Goal: Task Accomplishment & Management: Manage account settings

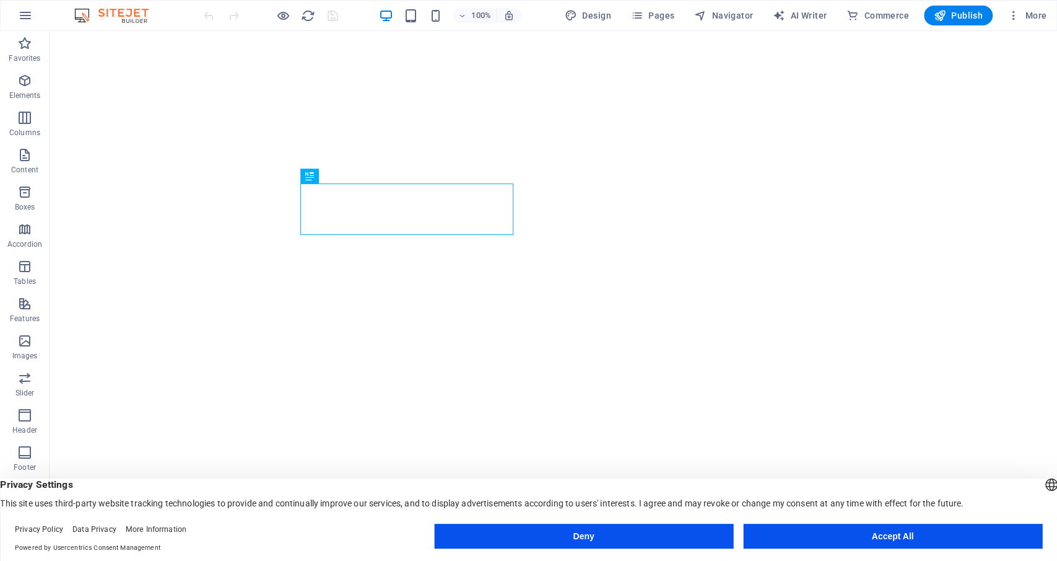
click at [582, 536] on button "Deny" at bounding box center [583, 535] width 299 height 25
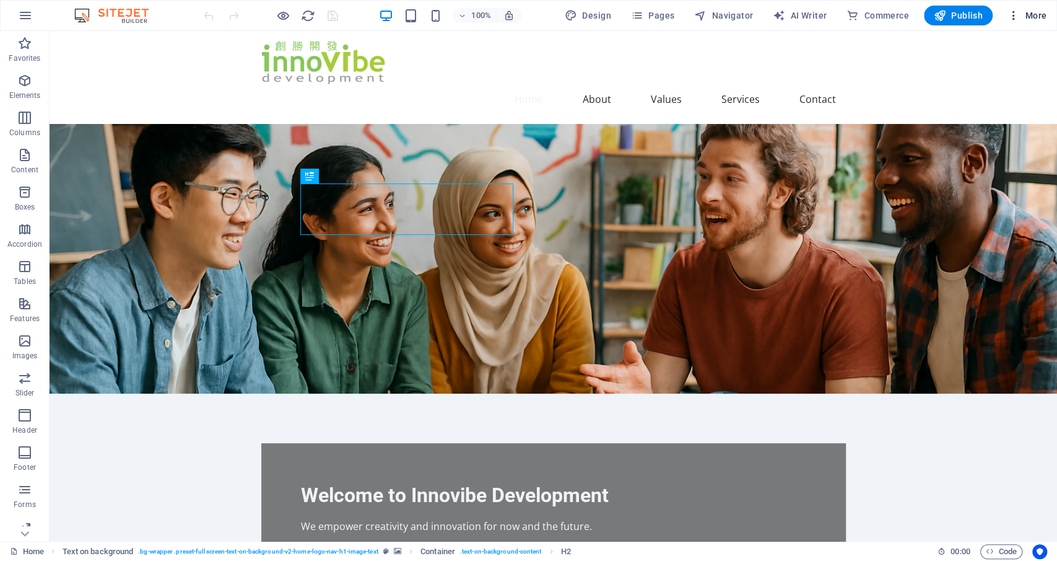
click at [1027, 13] on span "More" at bounding box center [1027, 15] width 39 height 12
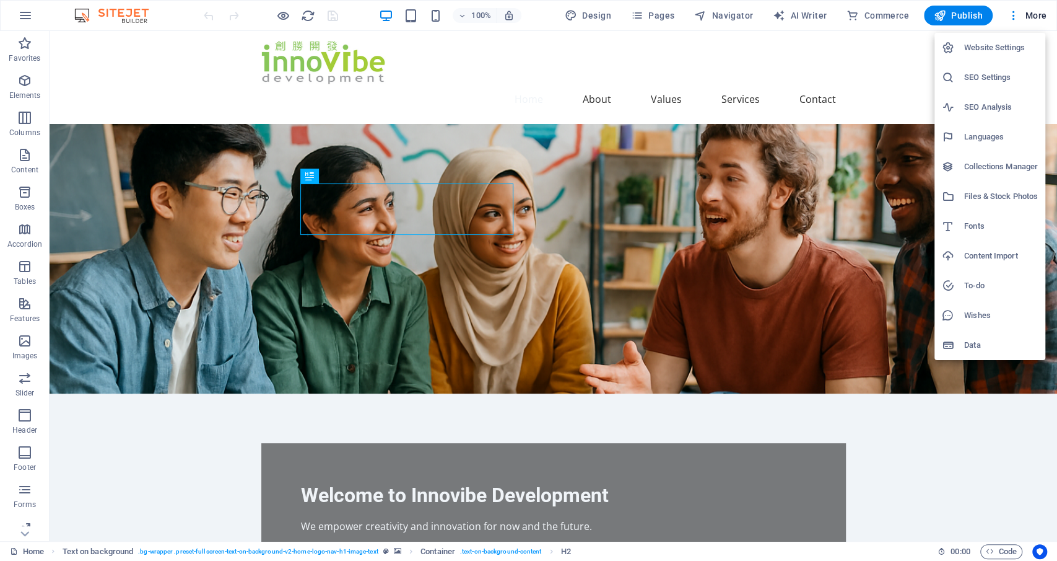
click at [1003, 46] on h6 "Website Settings" at bounding box center [1001, 47] width 74 height 15
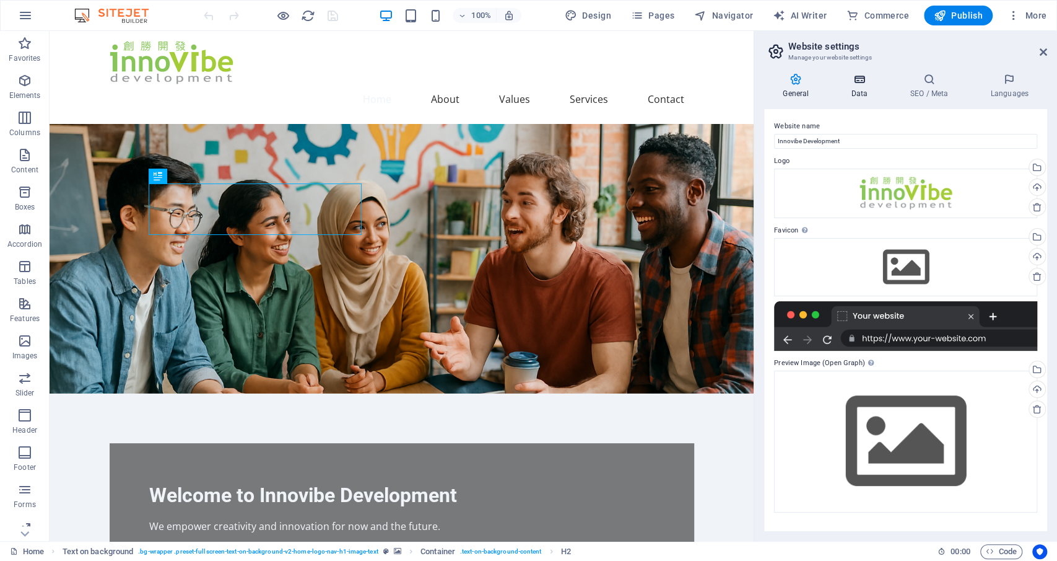
click at [863, 76] on icon at bounding box center [859, 79] width 54 height 12
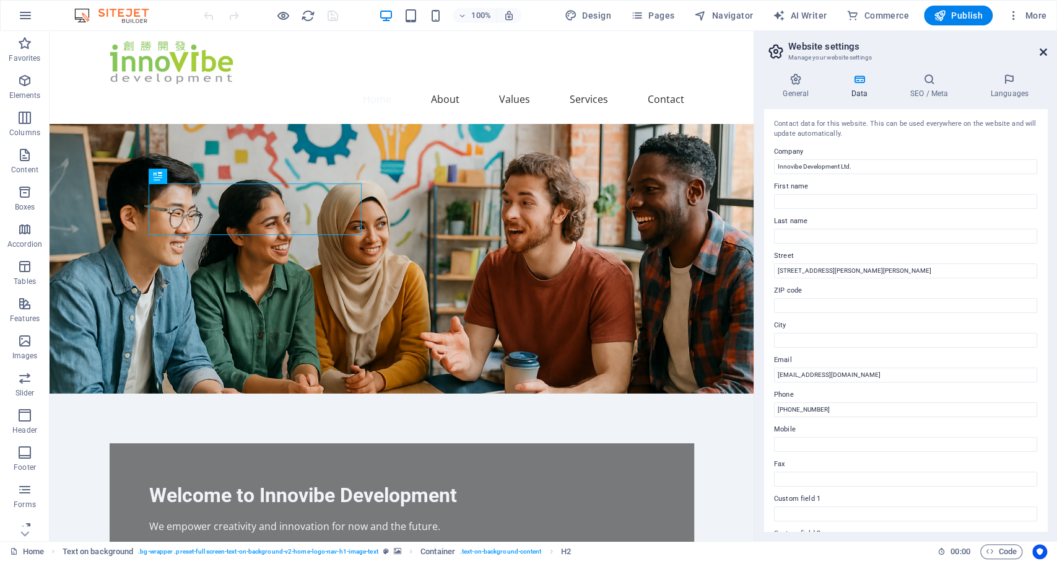
click at [1046, 51] on icon at bounding box center [1043, 52] width 7 height 10
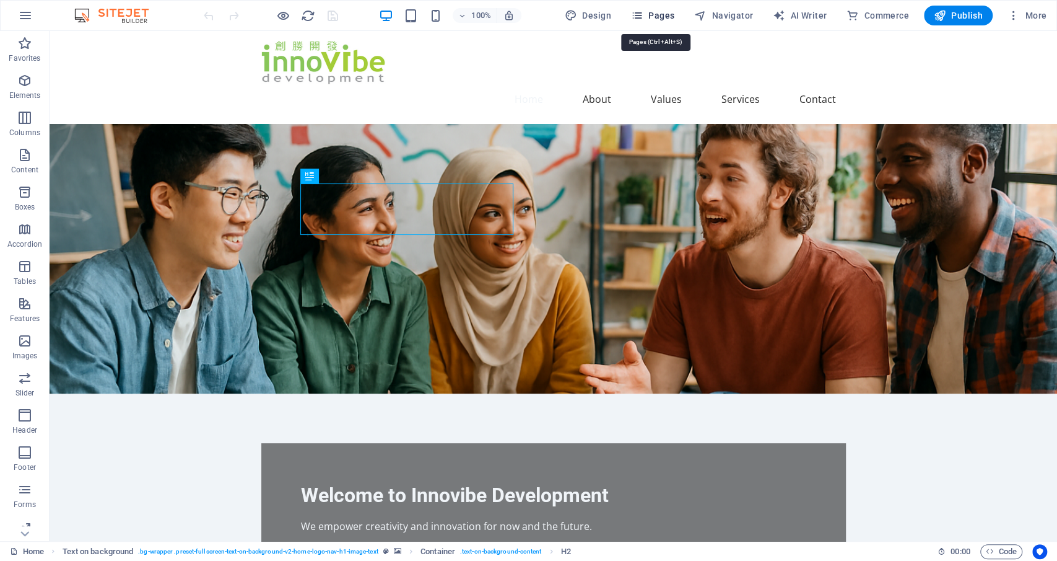
click at [661, 12] on span "Pages" at bounding box center [652, 15] width 43 height 12
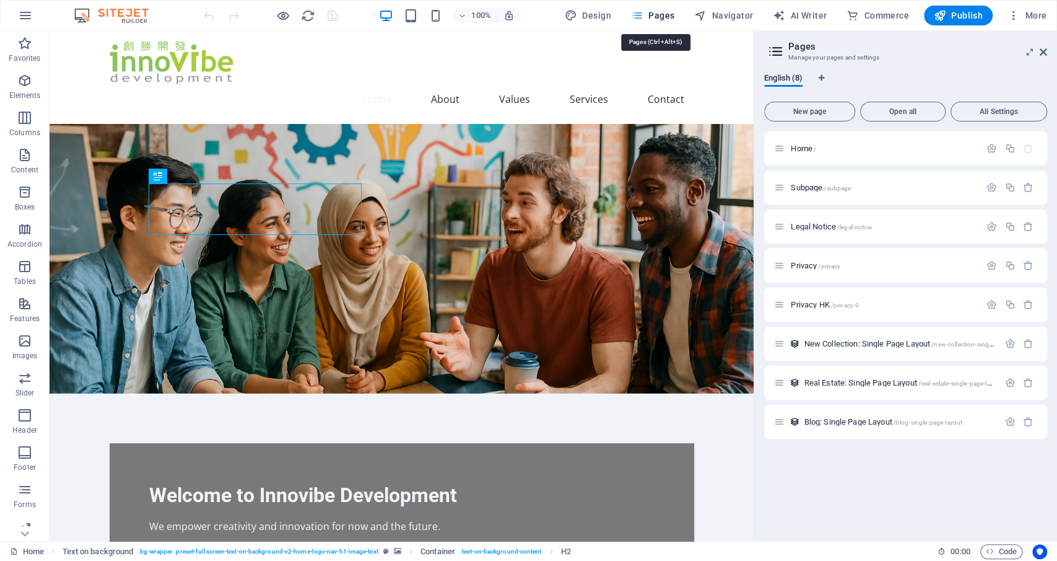
click at [661, 12] on span "Pages" at bounding box center [652, 15] width 43 height 12
click at [1047, 50] on icon at bounding box center [1043, 52] width 7 height 10
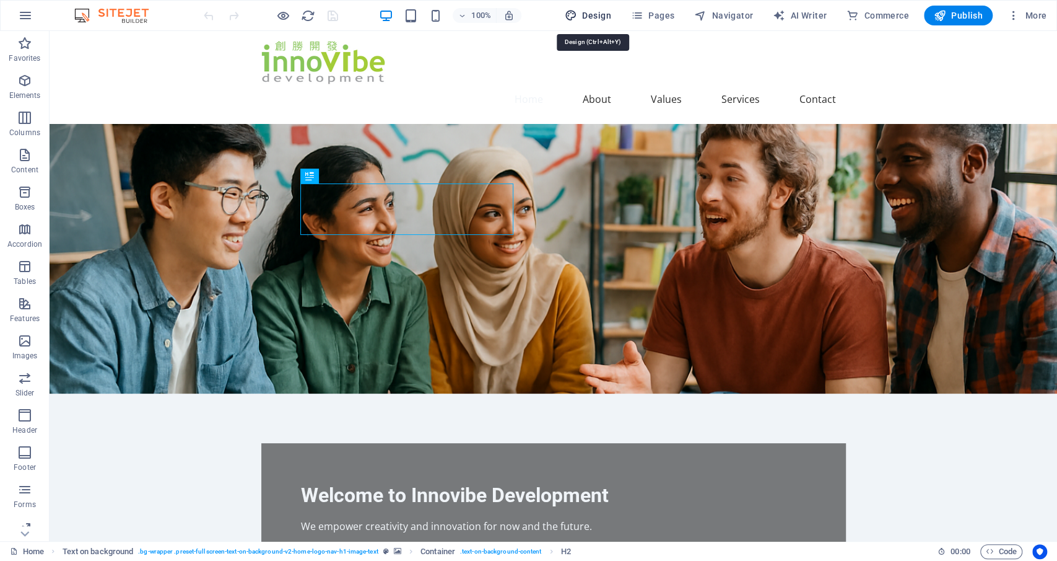
click at [606, 13] on span "Design" at bounding box center [588, 15] width 46 height 12
select select "rem"
select select "200"
select select "px"
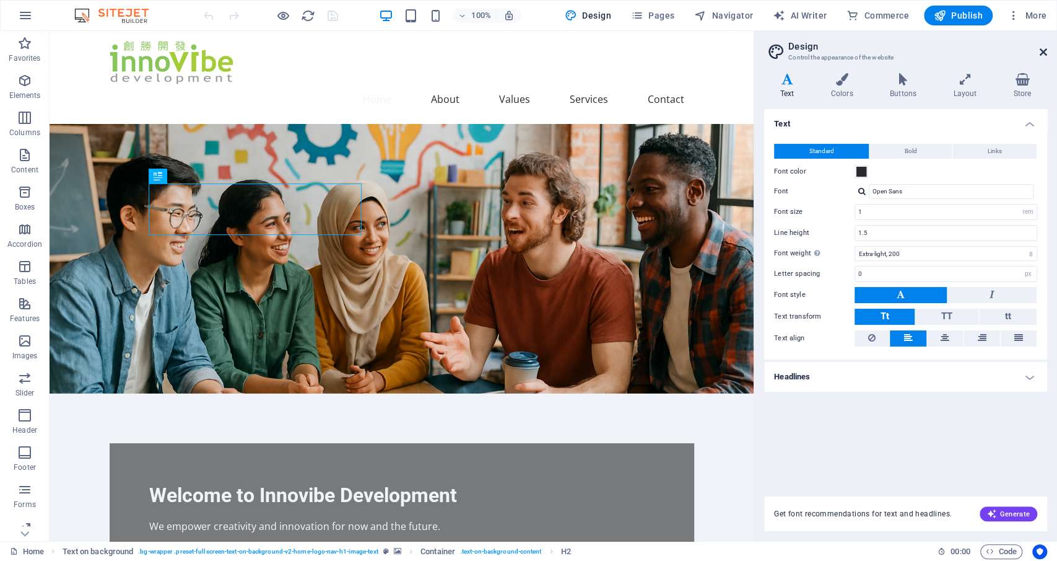
click at [1044, 52] on icon at bounding box center [1043, 52] width 7 height 10
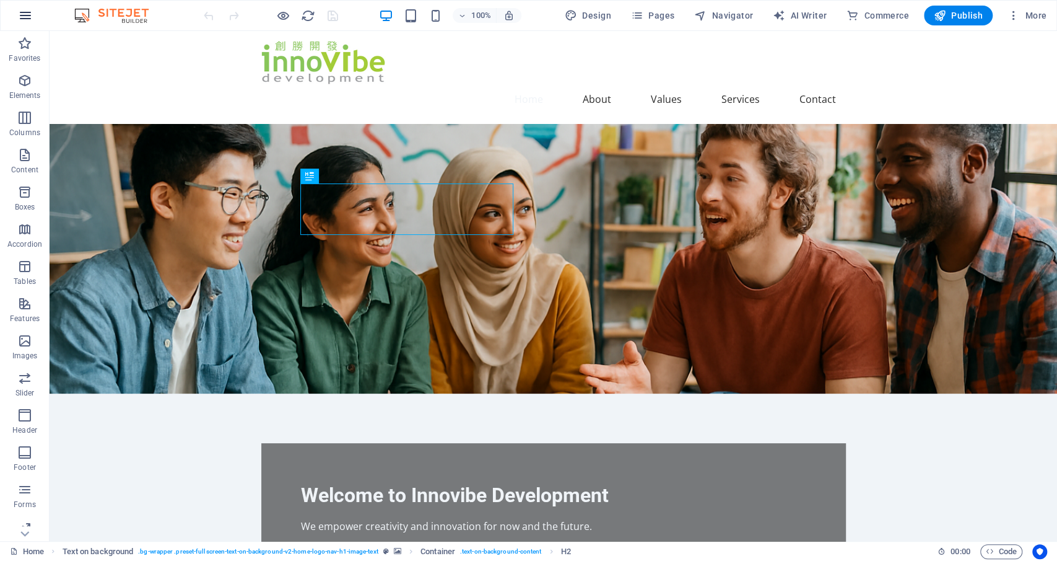
click at [27, 12] on icon "button" at bounding box center [25, 15] width 15 height 15
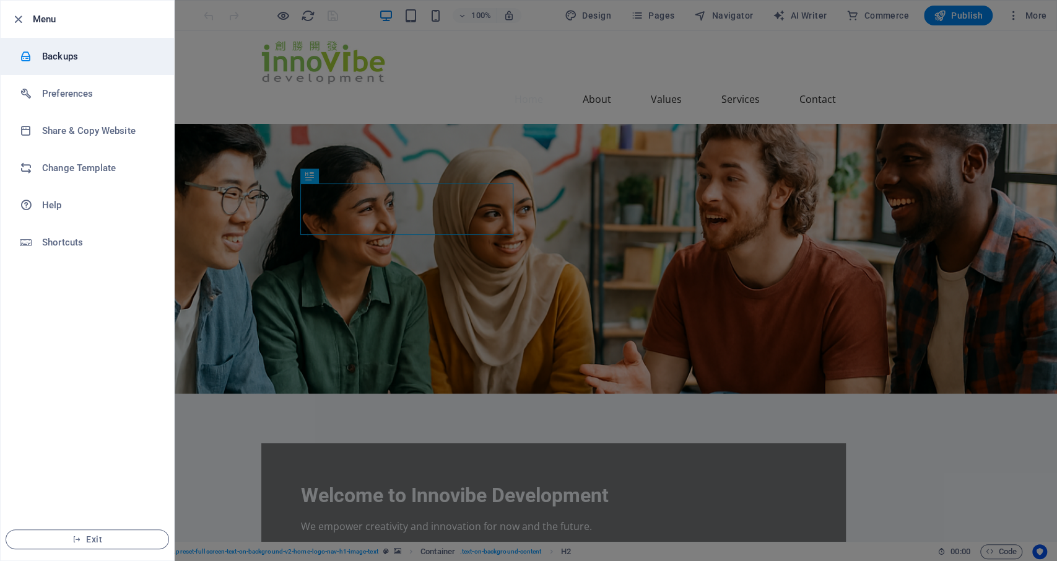
click at [49, 53] on h6 "Backups" at bounding box center [99, 56] width 115 height 15
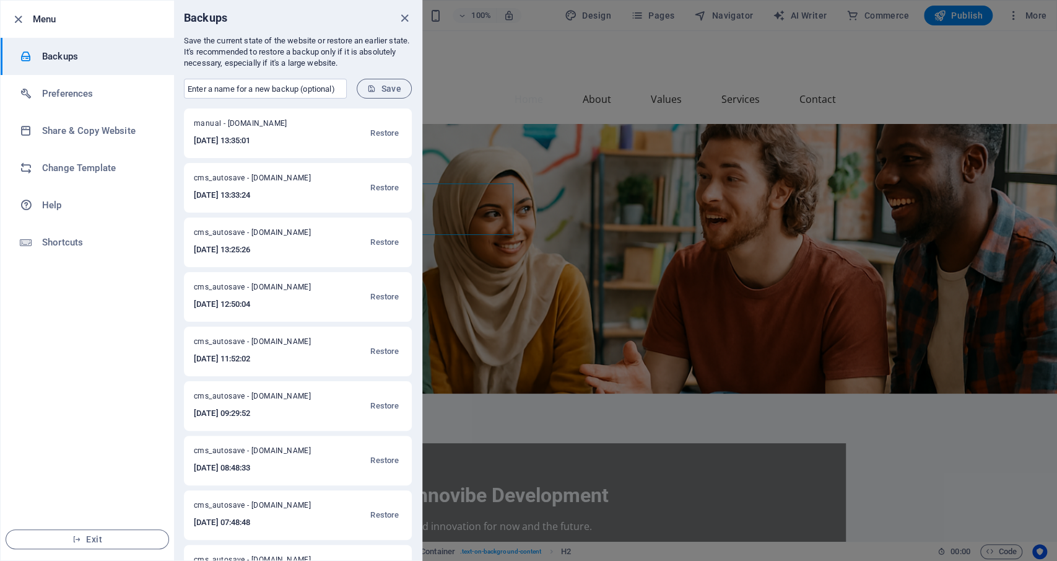
click at [385, 62] on p "Save the current state of the website or restore an earlier state. It's recomme…" at bounding box center [298, 51] width 228 height 33
click at [55, 204] on h6 "Help" at bounding box center [99, 205] width 115 height 15
click at [75, 89] on h6 "Preferences" at bounding box center [99, 93] width 115 height 15
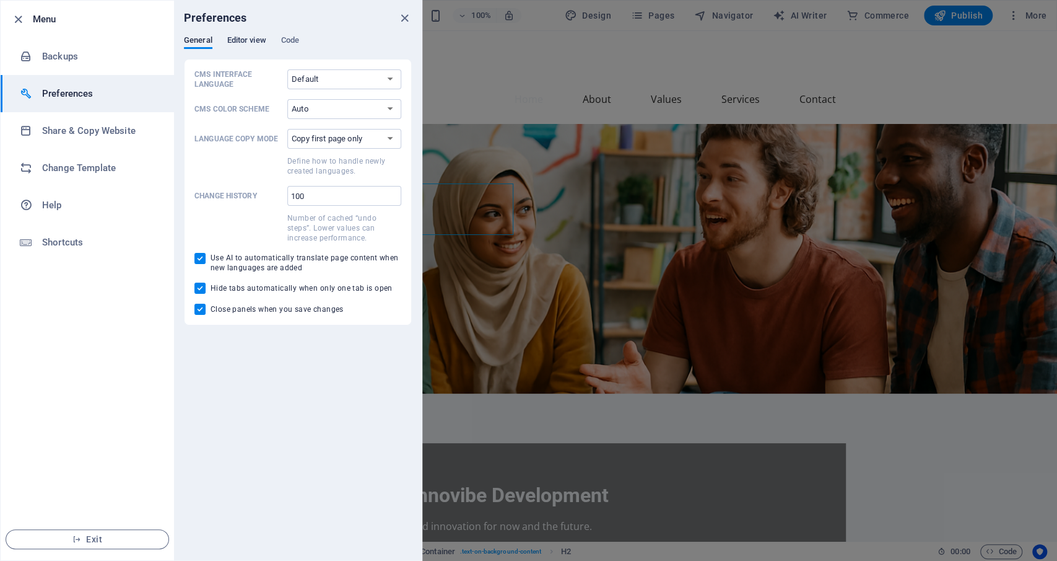
click at [243, 43] on span "Editor view" at bounding box center [246, 41] width 39 height 17
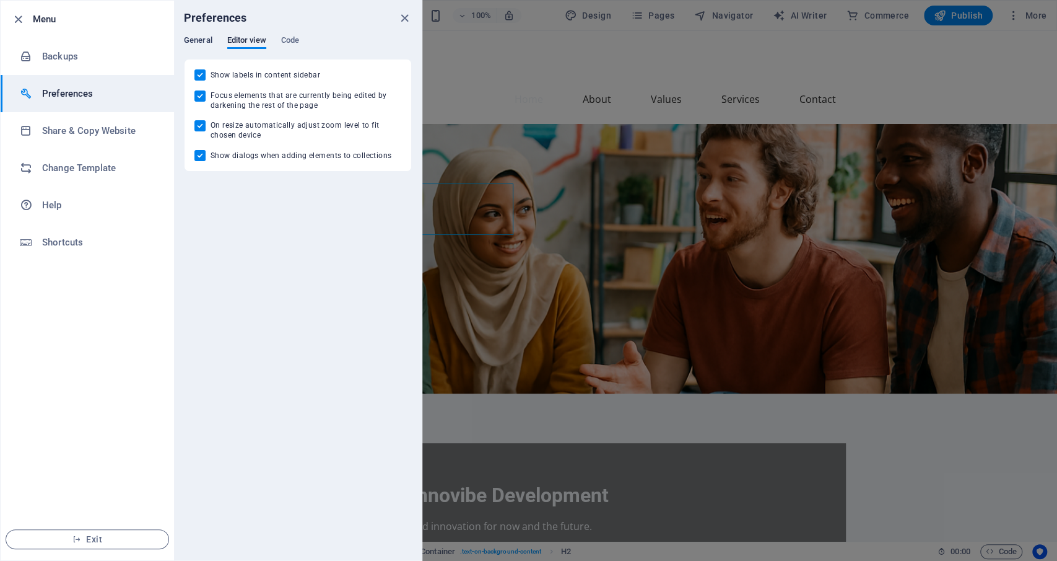
click at [195, 37] on span "General" at bounding box center [198, 41] width 28 height 17
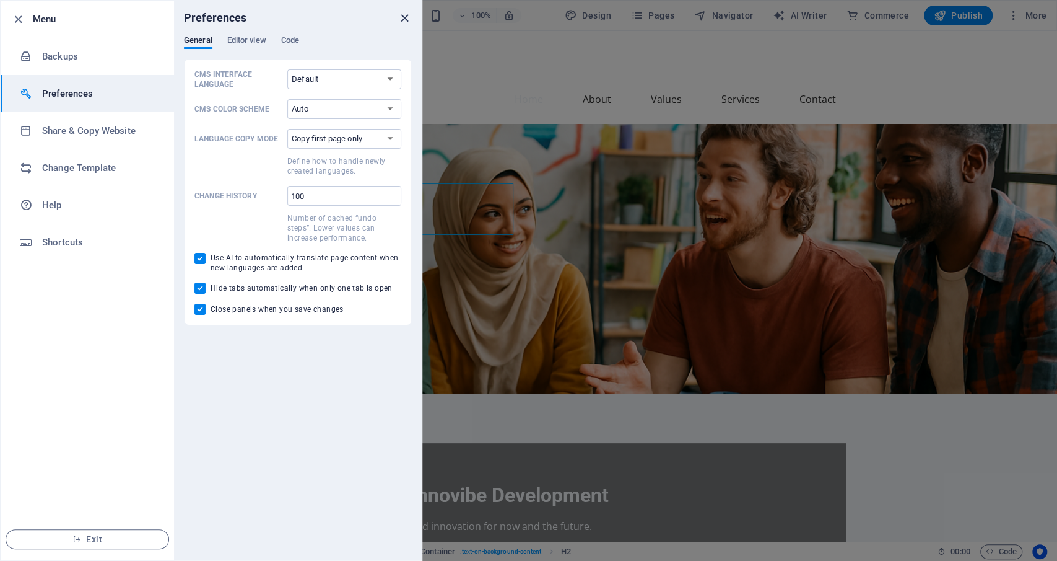
click at [401, 18] on icon "close" at bounding box center [405, 18] width 14 height 14
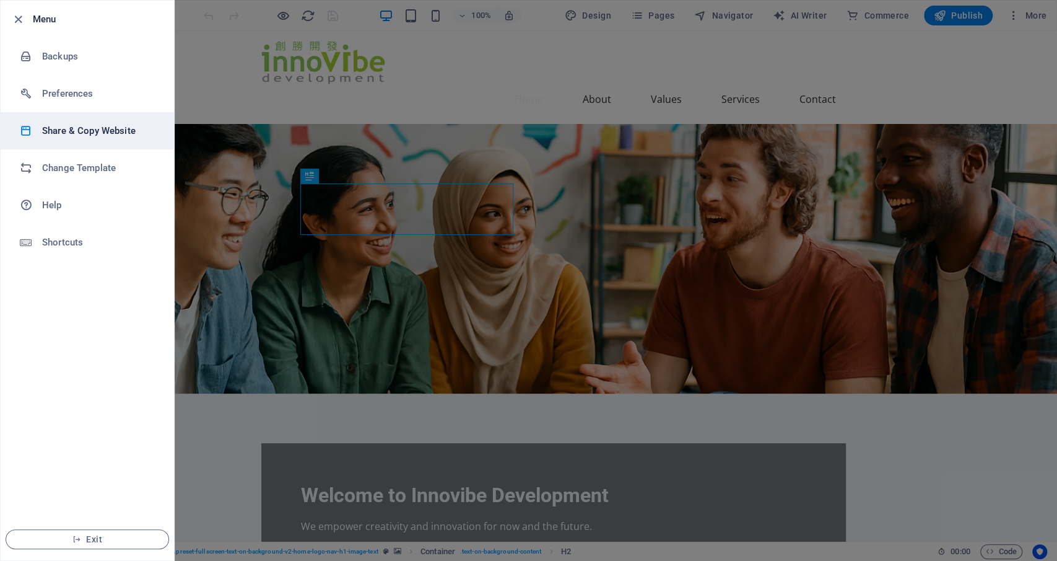
click at [88, 128] on h6 "Share & Copy Website" at bounding box center [99, 130] width 115 height 15
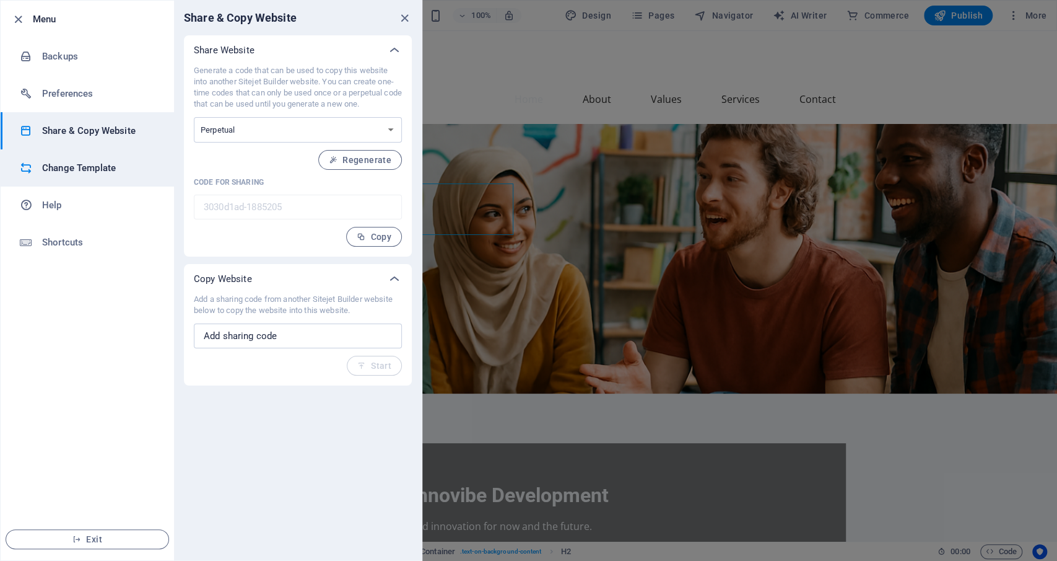
click at [74, 164] on h6 "Change Template" at bounding box center [99, 167] width 115 height 15
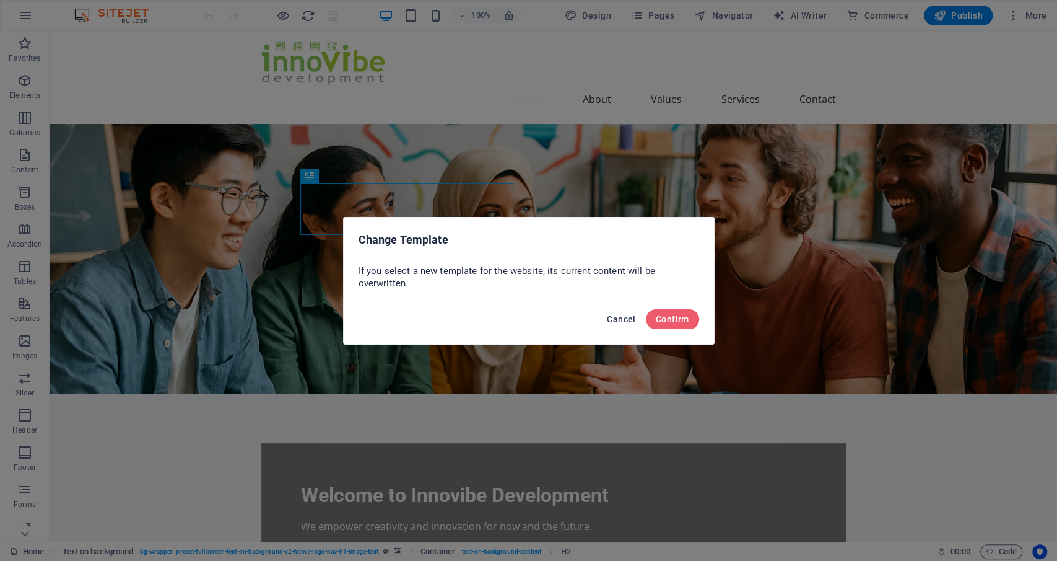
click at [620, 318] on span "Cancel" at bounding box center [621, 319] width 28 height 10
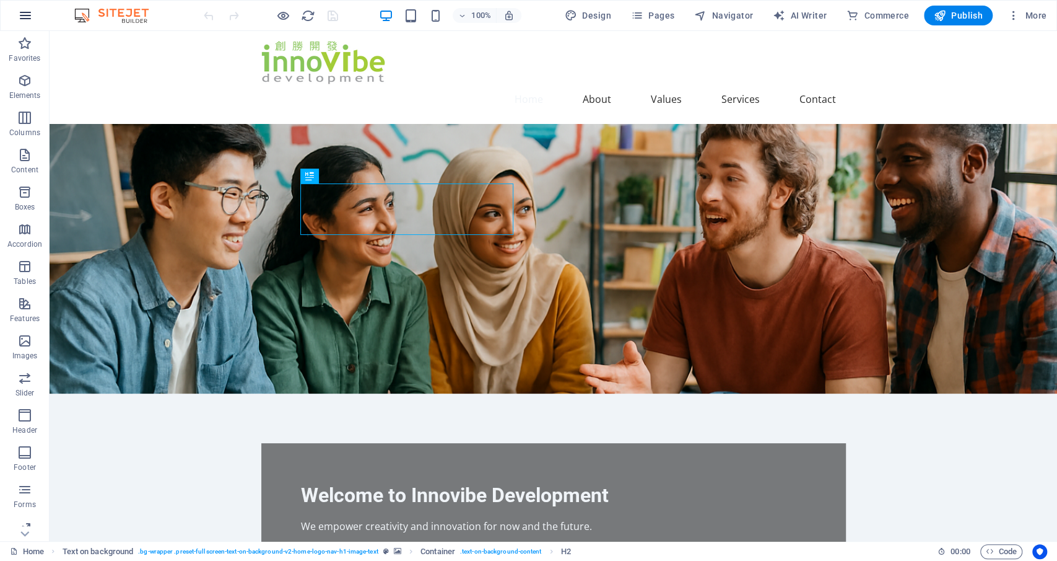
click at [24, 7] on button "button" at bounding box center [26, 16] width 30 height 30
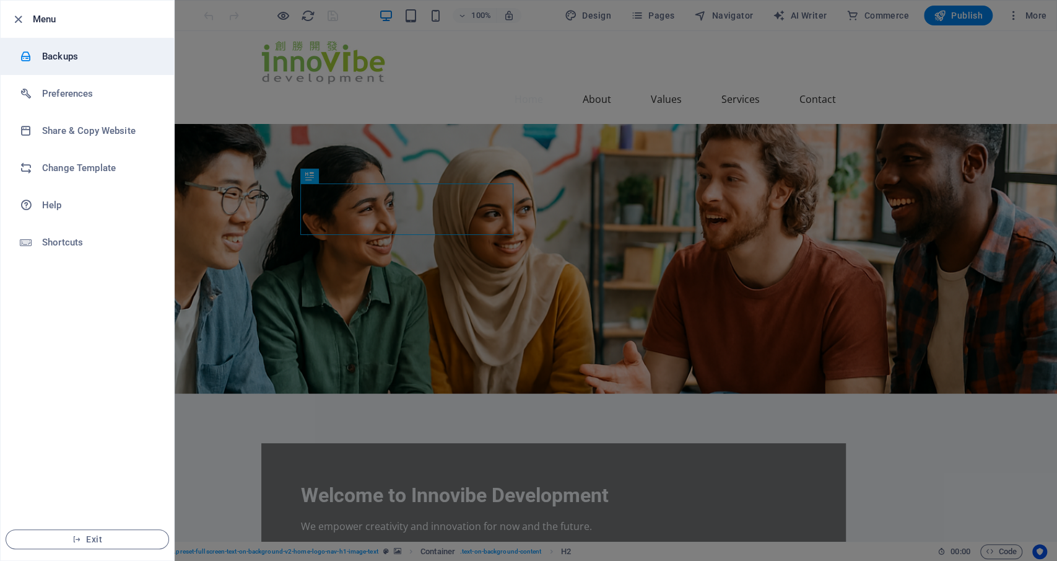
click at [68, 53] on h6 "Backups" at bounding box center [99, 56] width 115 height 15
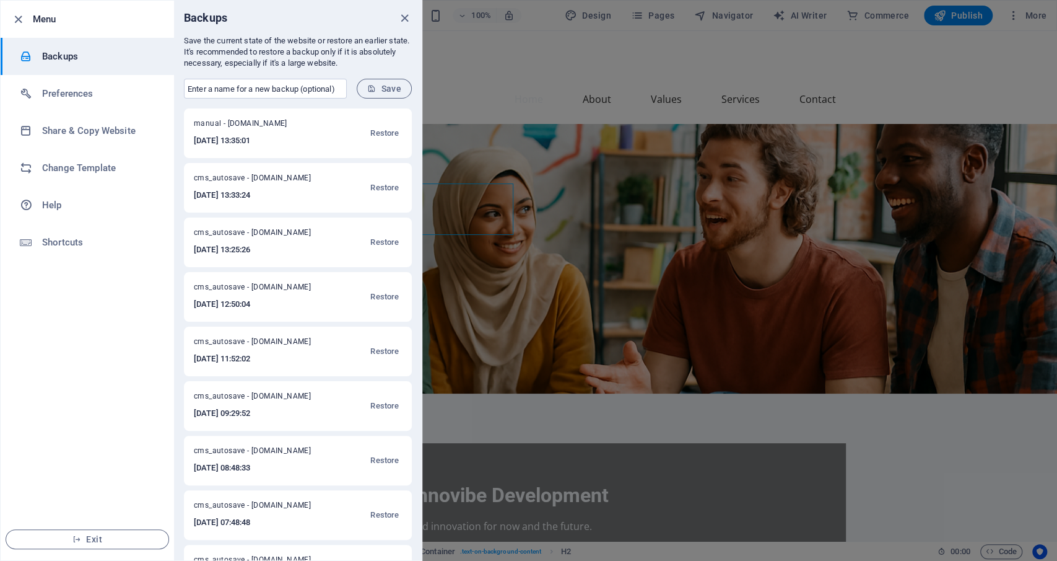
click at [300, 136] on h6 "[DATE] 13:35:01" at bounding box center [254, 140] width 121 height 15
click at [298, 126] on span "manual - [DOMAIN_NAME]" at bounding box center [254, 125] width 121 height 15
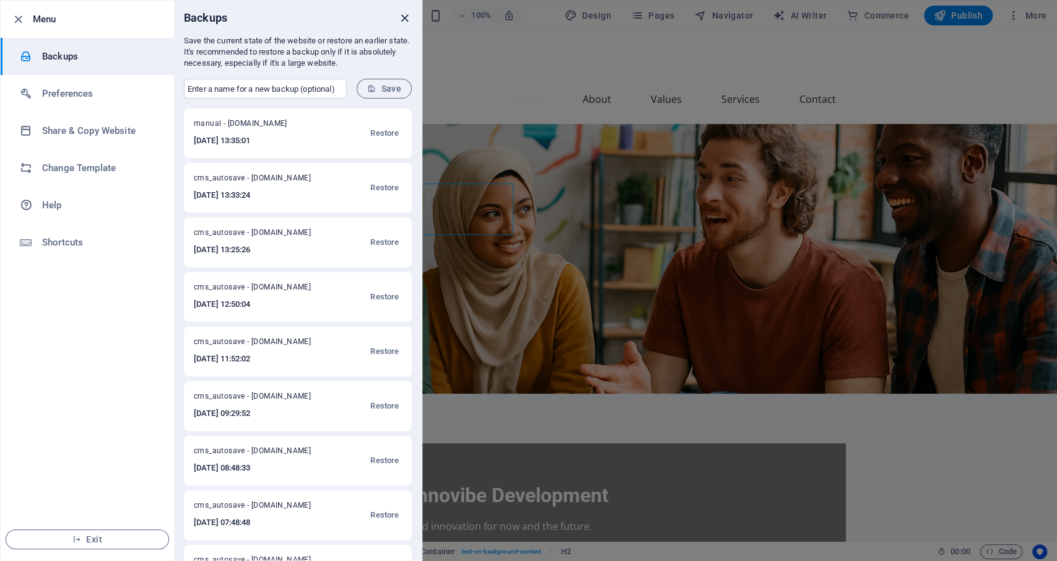
click at [405, 19] on icon "close" at bounding box center [405, 18] width 14 height 14
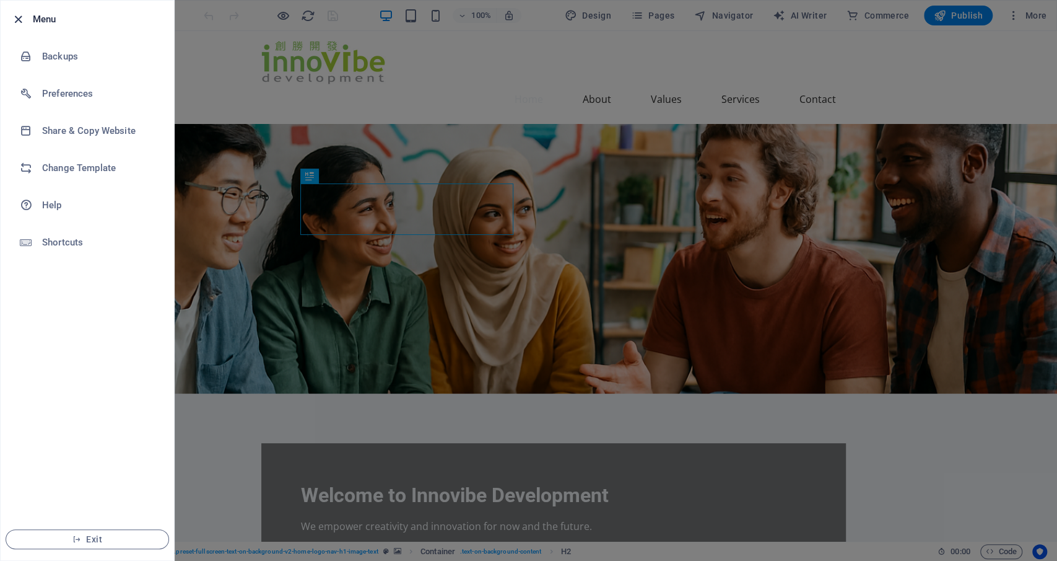
click at [22, 15] on icon "button" at bounding box center [18, 19] width 14 height 14
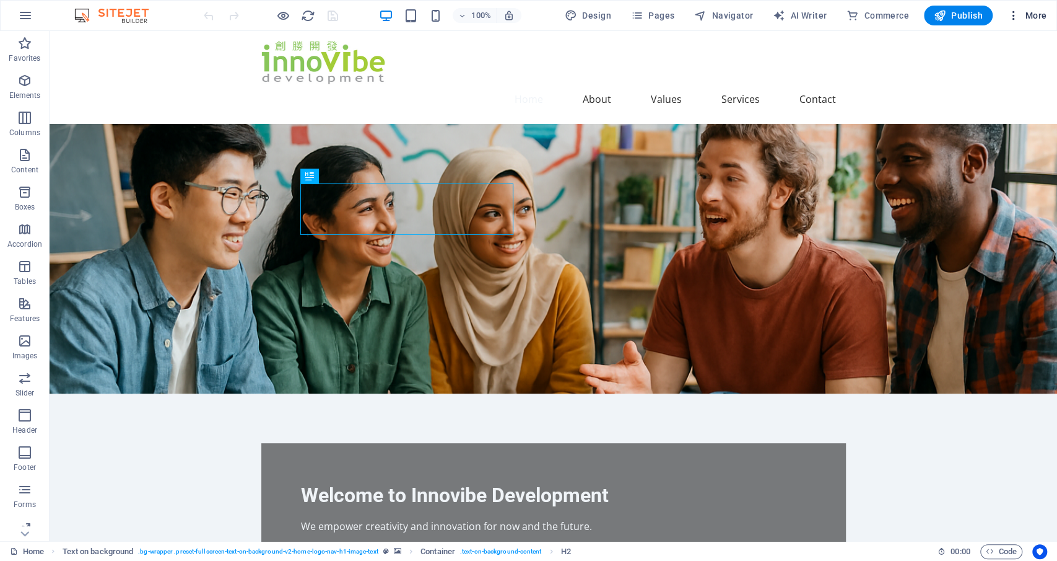
click at [1020, 18] on icon "button" at bounding box center [1014, 15] width 12 height 12
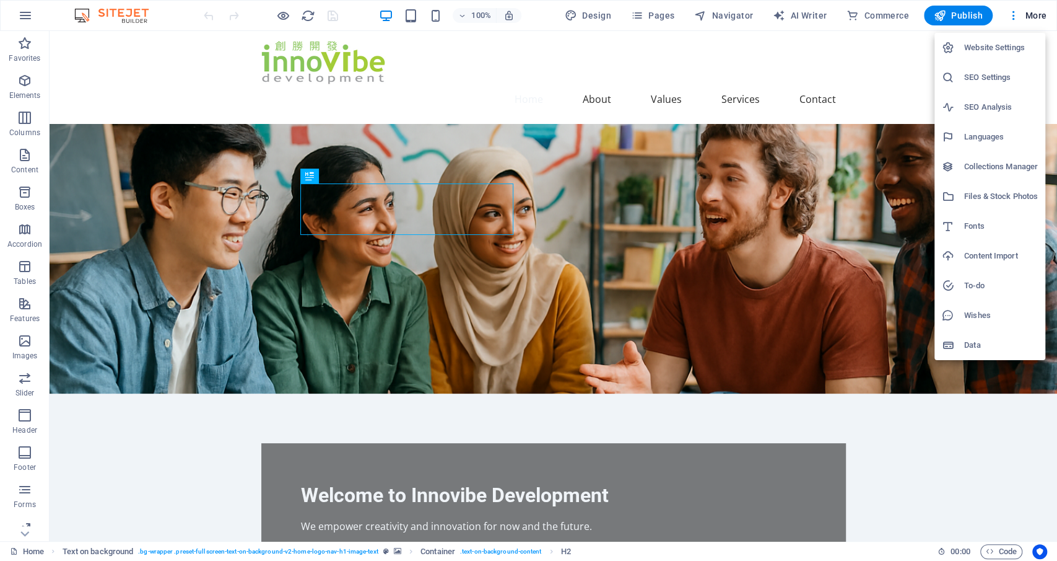
click at [998, 81] on h6 "SEO Settings" at bounding box center [1001, 77] width 74 height 15
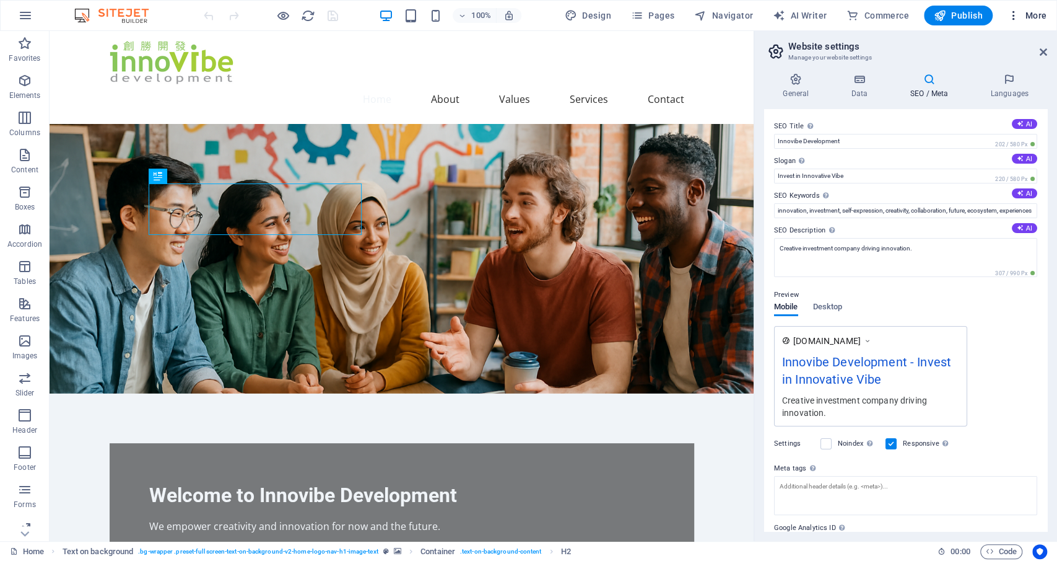
click at [1029, 14] on span "More" at bounding box center [1027, 15] width 39 height 12
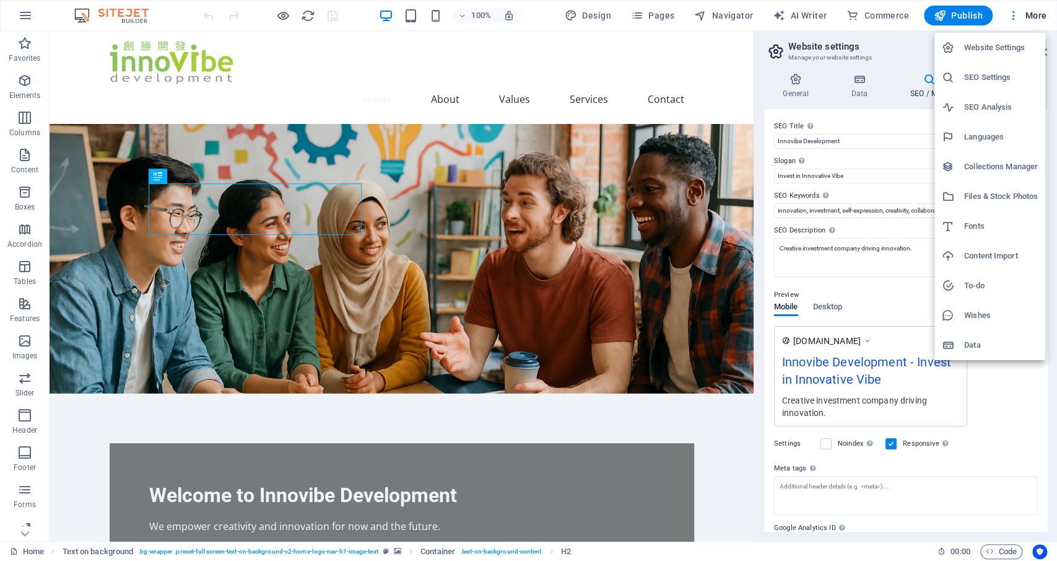
click at [984, 164] on h6 "Collections Manager" at bounding box center [1001, 166] width 74 height 15
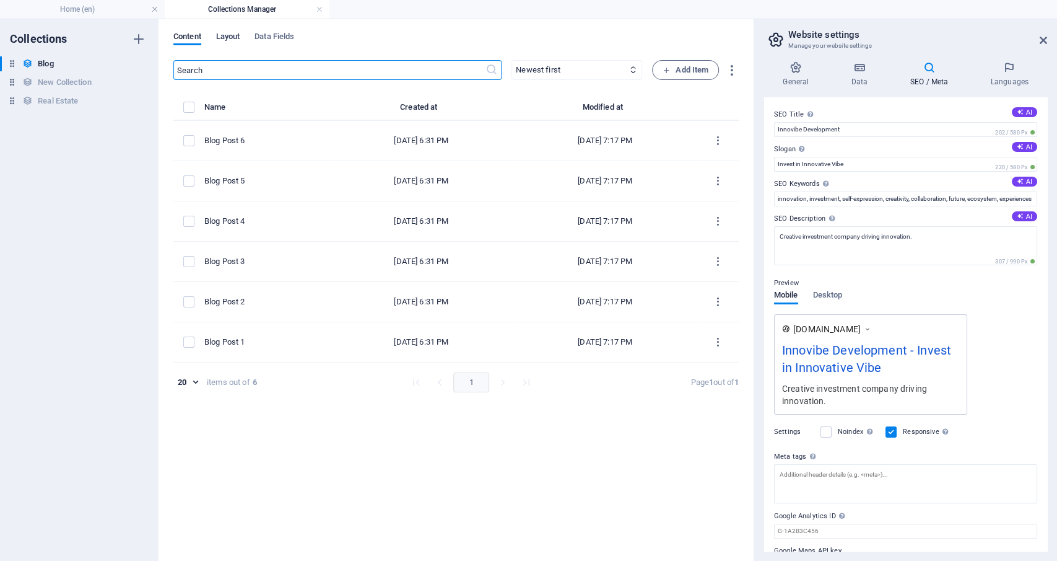
click at [222, 34] on span "Layout" at bounding box center [228, 37] width 24 height 17
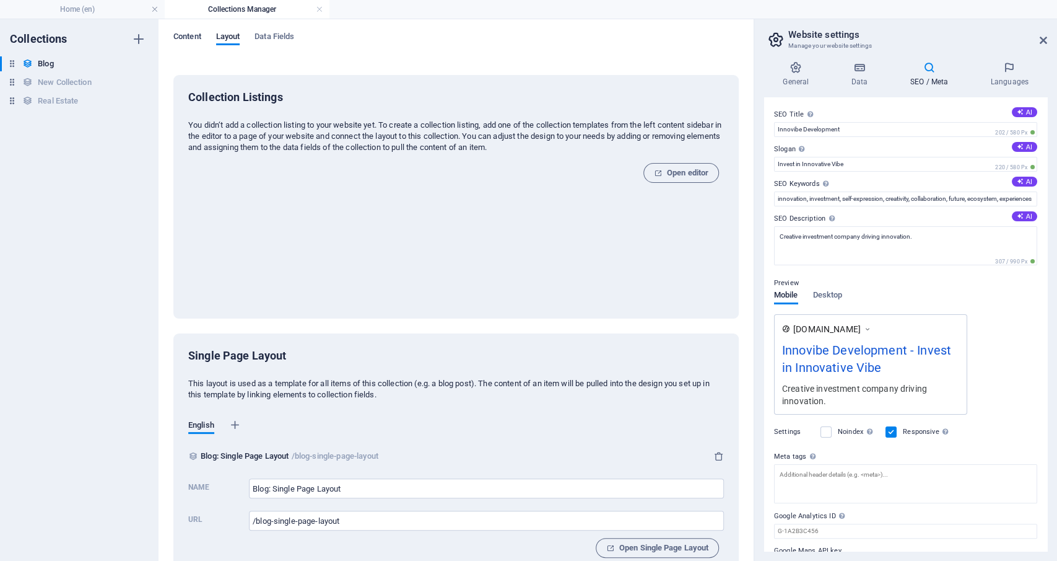
click at [188, 34] on span "Content" at bounding box center [187, 37] width 28 height 17
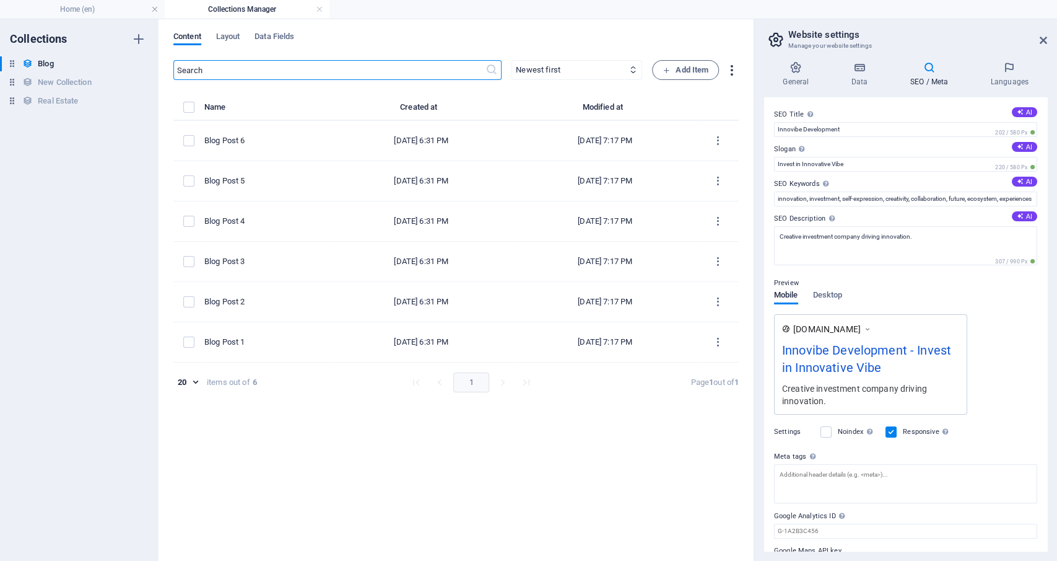
click at [733, 69] on icon "button" at bounding box center [732, 70] width 14 height 14
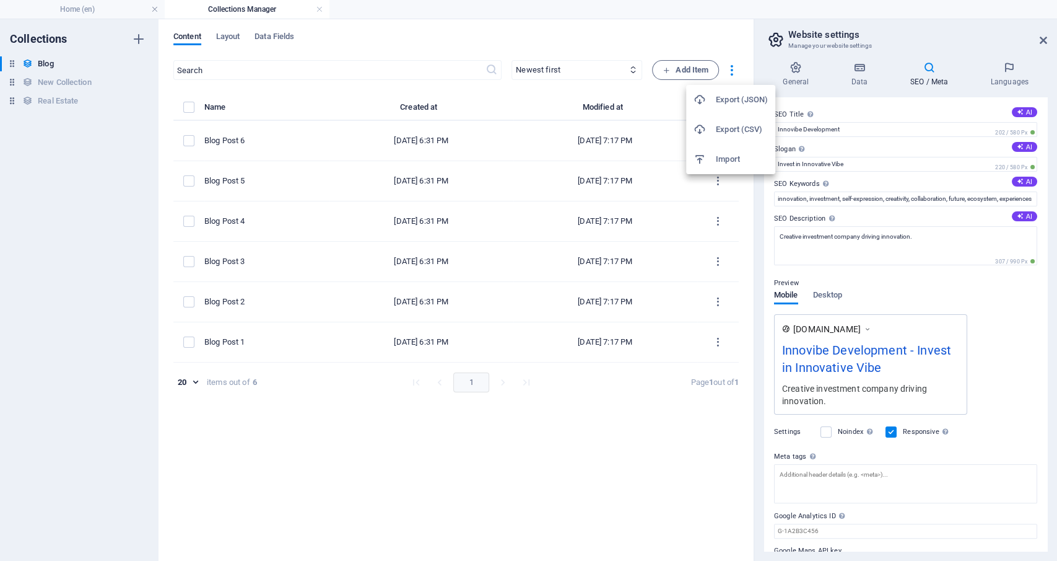
click at [725, 40] on div at bounding box center [528, 280] width 1057 height 561
click at [221, 40] on span "Layout" at bounding box center [228, 37] width 24 height 17
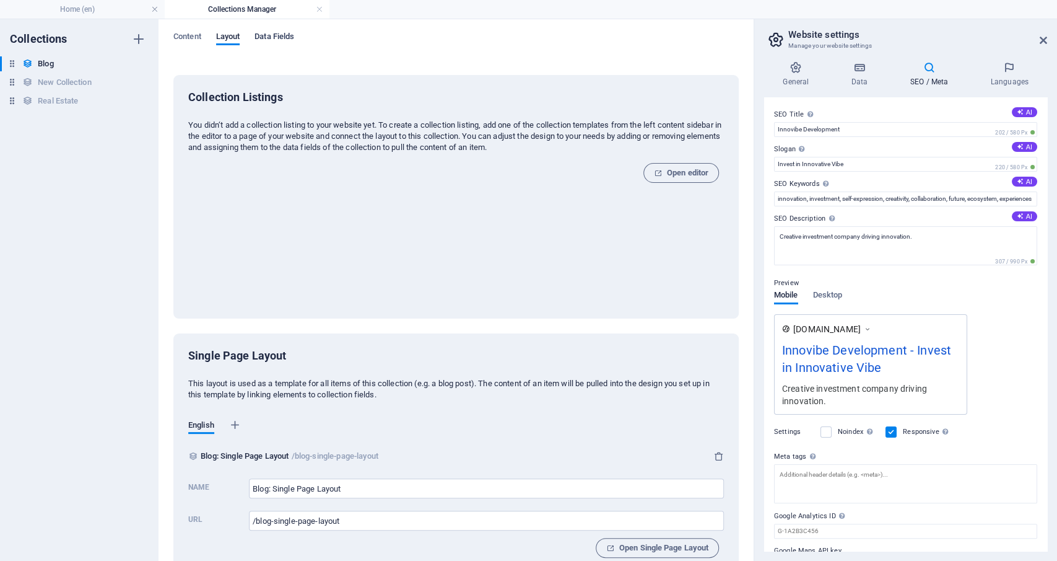
click at [271, 37] on span "Data Fields" at bounding box center [275, 37] width 40 height 17
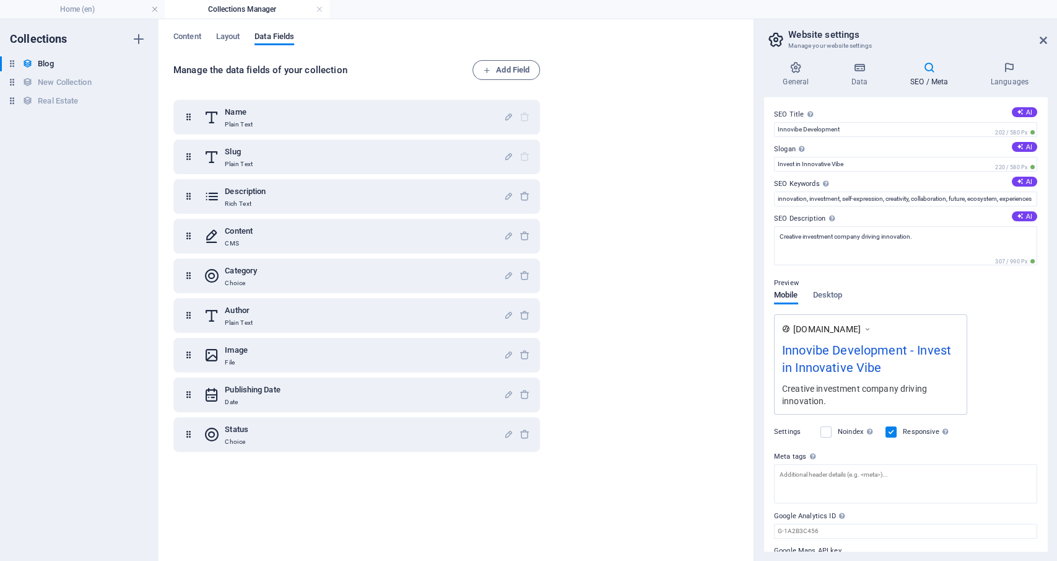
click at [315, 6] on h4 "Collections Manager" at bounding box center [247, 9] width 165 height 14
click at [320, 10] on link at bounding box center [319, 10] width 7 height 12
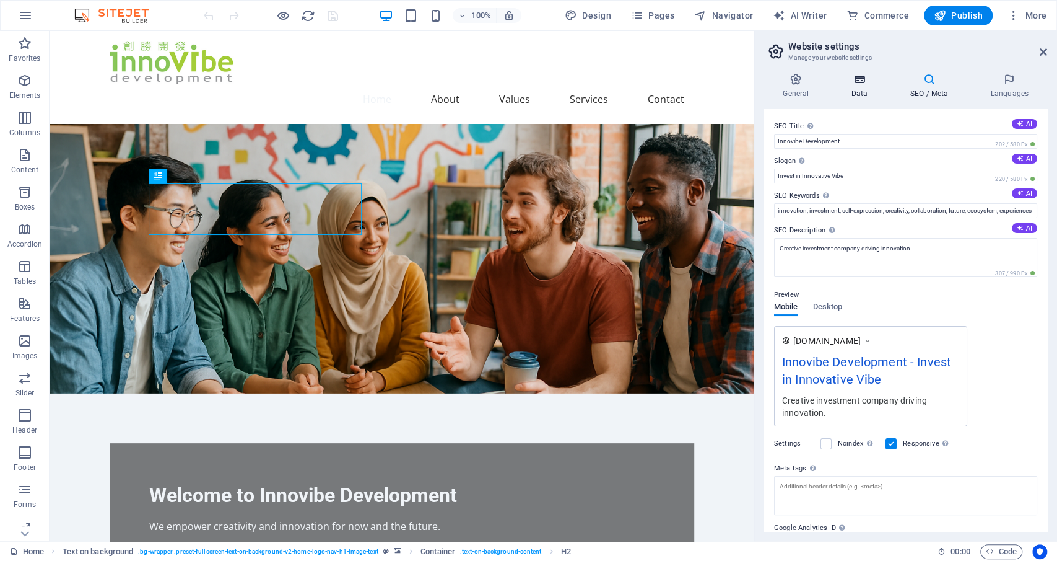
click at [860, 81] on icon at bounding box center [859, 79] width 54 height 12
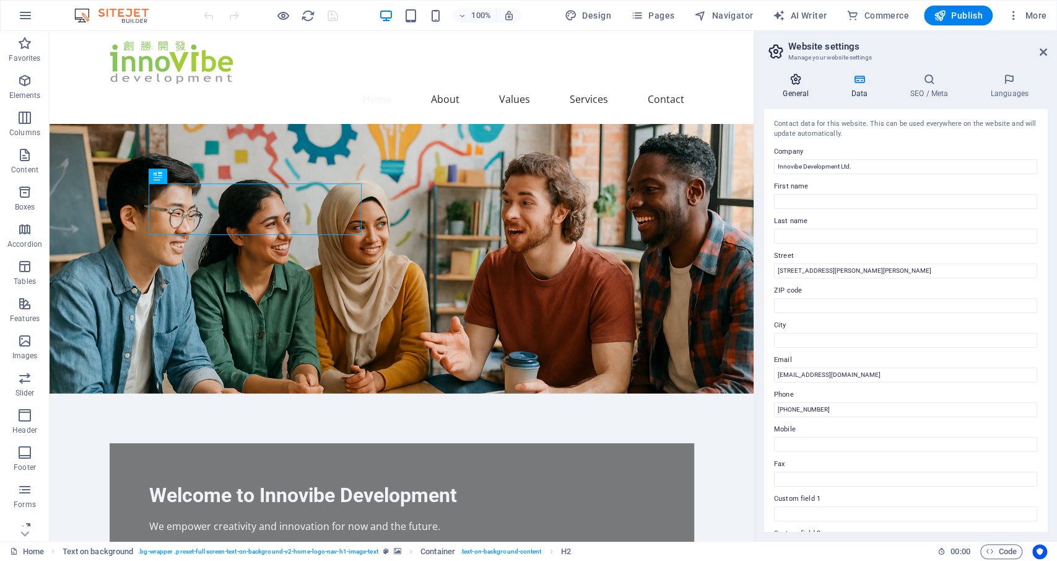
click at [796, 80] on icon at bounding box center [795, 79] width 63 height 12
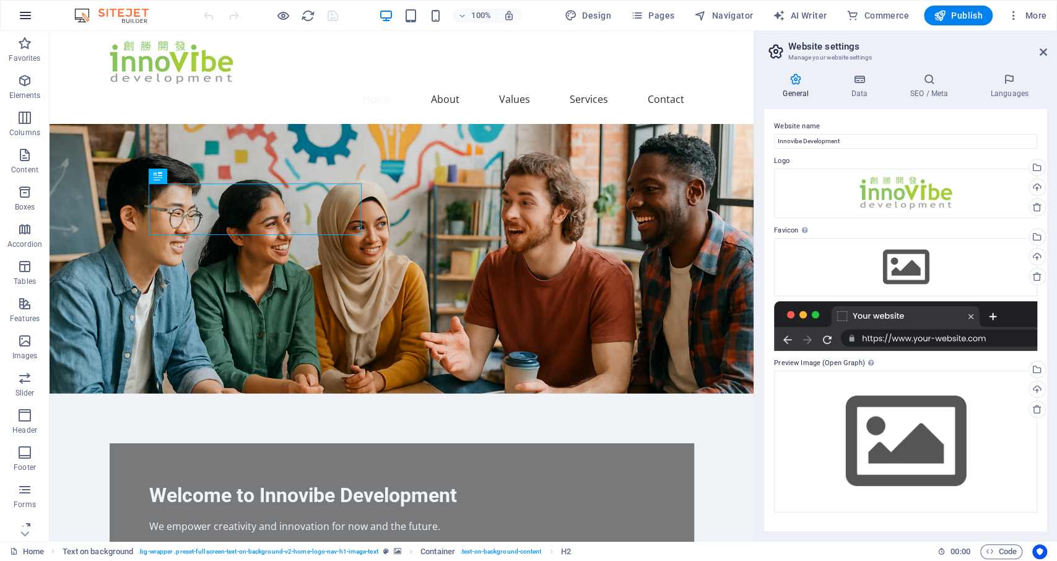
click at [31, 14] on icon "button" at bounding box center [25, 15] width 15 height 15
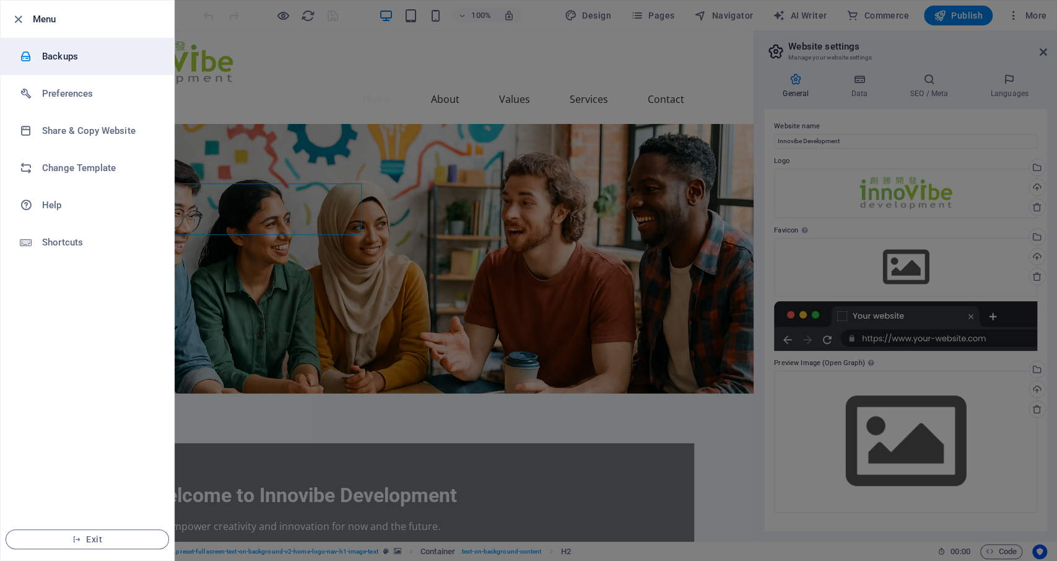
click at [46, 50] on h6 "Backups" at bounding box center [99, 56] width 115 height 15
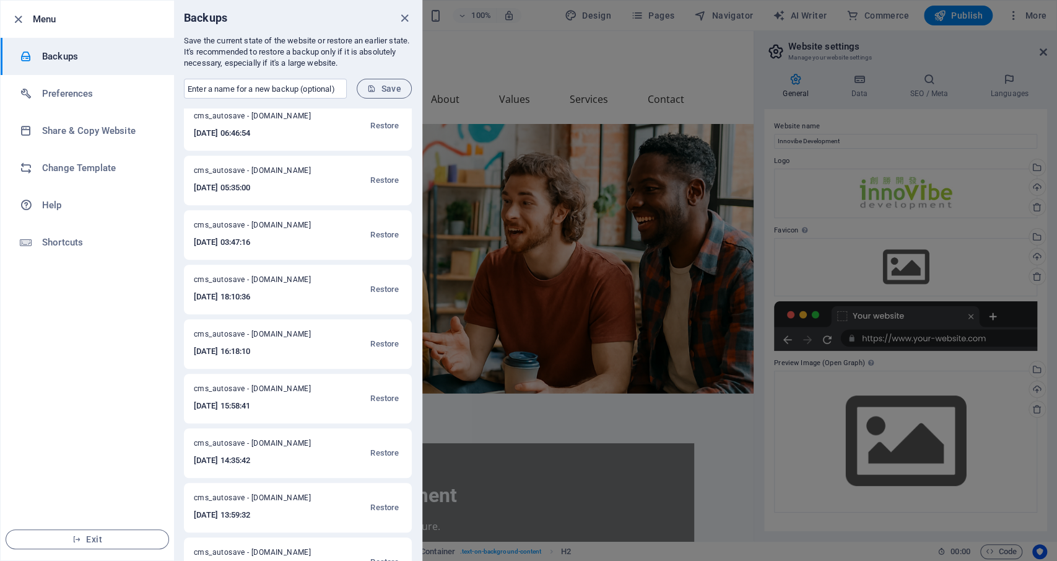
scroll to position [351, 0]
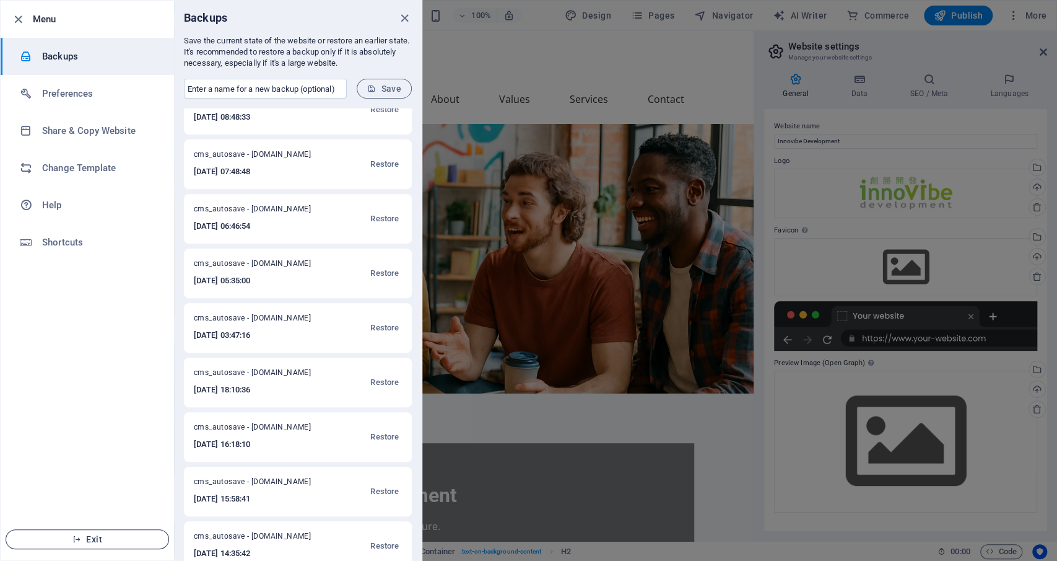
click at [96, 533] on button "Exit" at bounding box center [88, 539] width 164 height 20
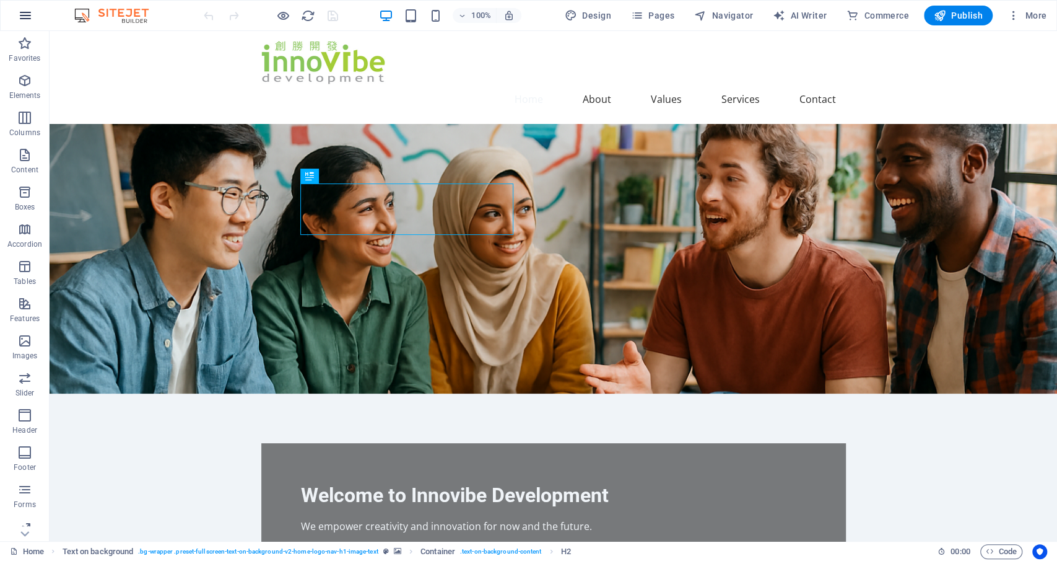
click at [24, 14] on icon "button" at bounding box center [25, 15] width 15 height 15
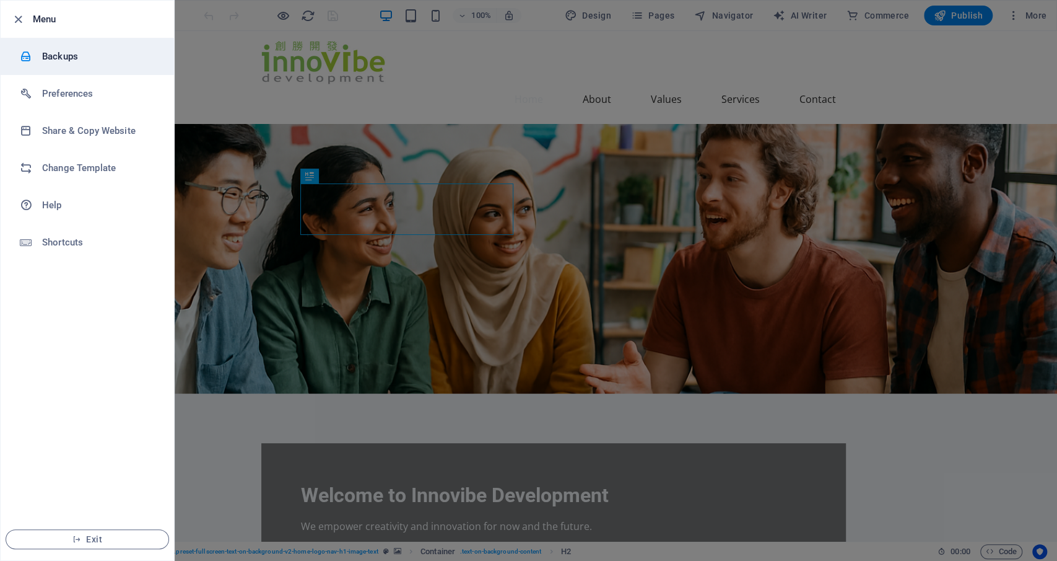
click at [54, 50] on h6 "Backups" at bounding box center [99, 56] width 115 height 15
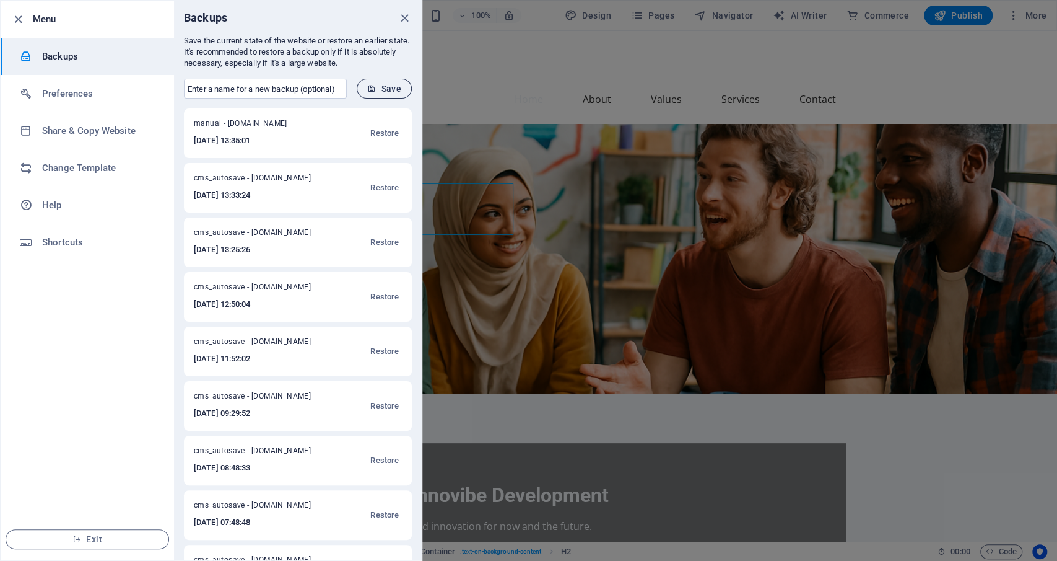
click at [386, 84] on span "Save" at bounding box center [384, 89] width 34 height 10
click at [308, 142] on h6 "2025-09-01 14:03:09" at bounding box center [254, 140] width 121 height 15
click at [329, 132] on div "manual - innovibedev.com 2025-09-01 14:03:09 Restore" at bounding box center [298, 133] width 228 height 50
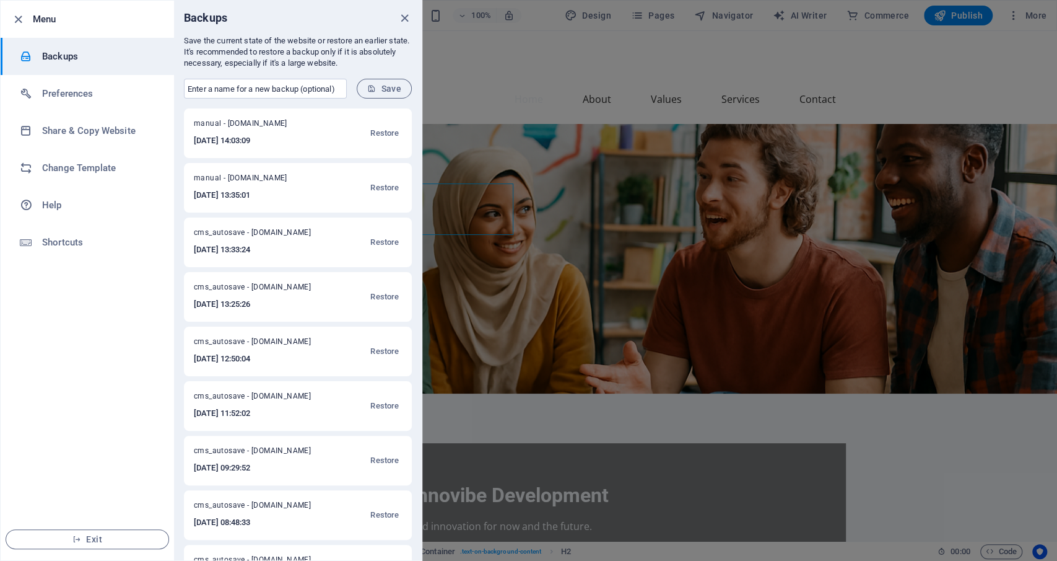
click at [329, 132] on div "manual - innovibedev.com 2025-09-01 14:03:09 Restore" at bounding box center [298, 133] width 228 height 50
click at [388, 133] on span "Restore" at bounding box center [384, 133] width 28 height 15
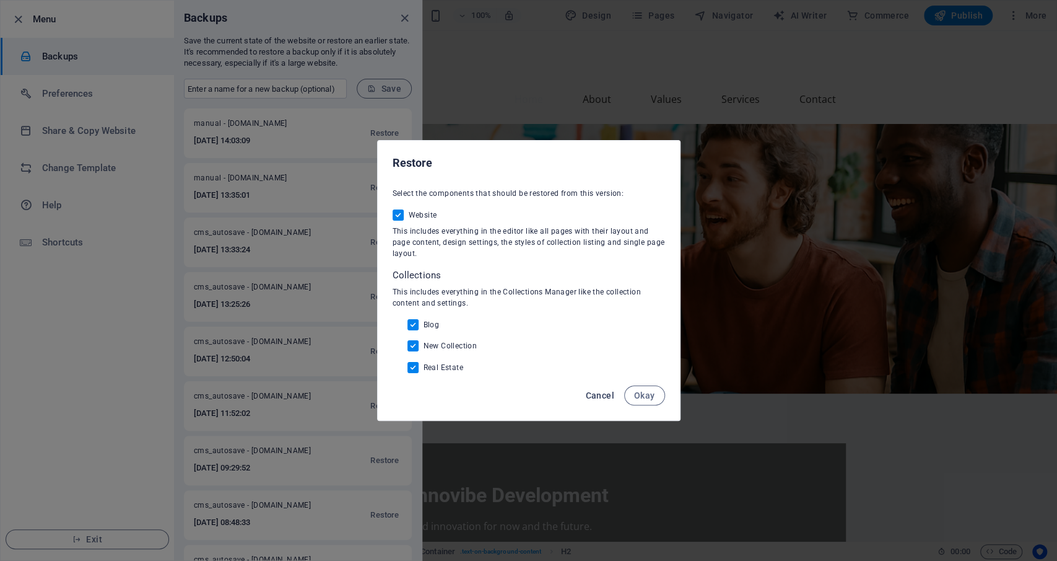
click at [595, 393] on span "Cancel" at bounding box center [599, 395] width 28 height 10
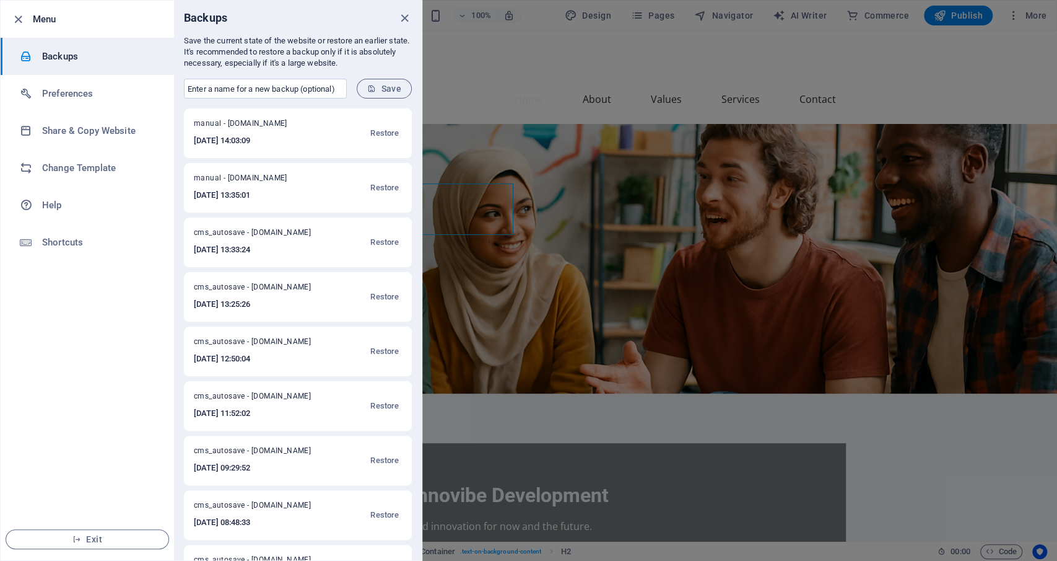
click at [263, 125] on span "manual - [DOMAIN_NAME]" at bounding box center [254, 125] width 121 height 15
click at [60, 54] on h6 "Backups" at bounding box center [99, 56] width 115 height 15
click at [195, 17] on h6 "Backups" at bounding box center [205, 18] width 43 height 15
click at [403, 17] on icon "close" at bounding box center [405, 18] width 14 height 14
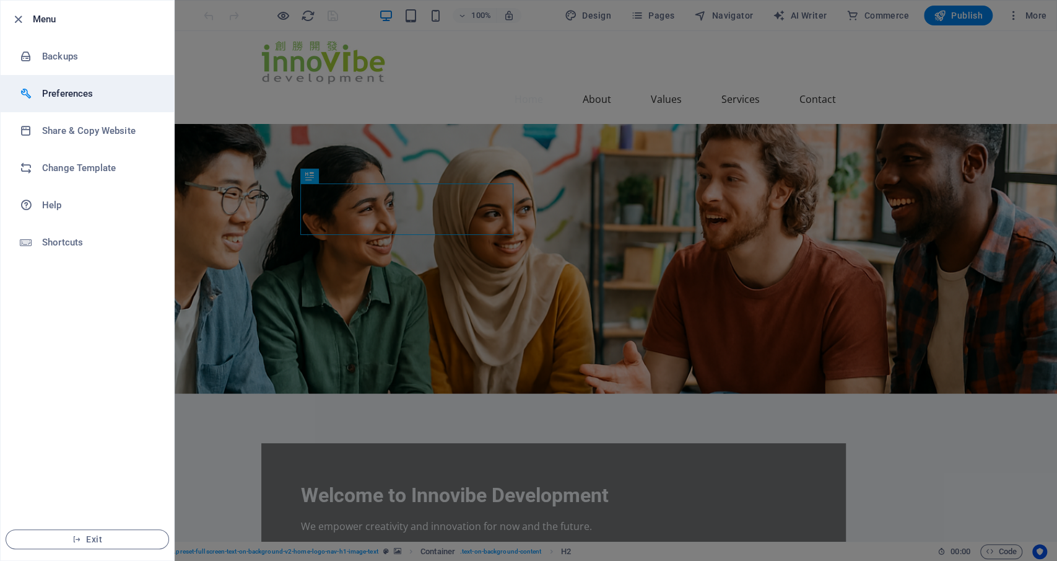
click at [63, 90] on h6 "Preferences" at bounding box center [99, 93] width 115 height 15
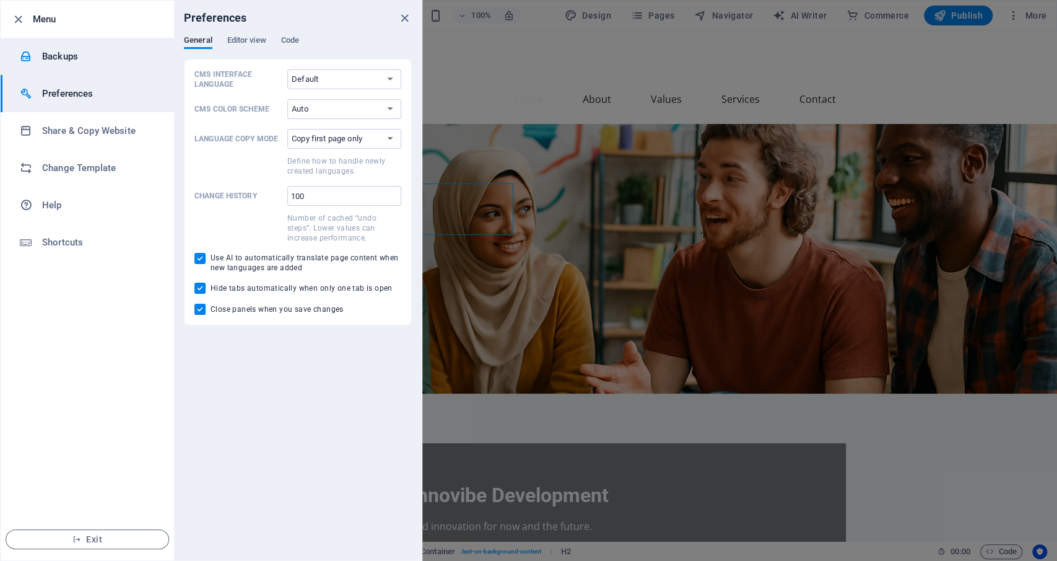
click at [51, 51] on h6 "Backups" at bounding box center [99, 56] width 115 height 15
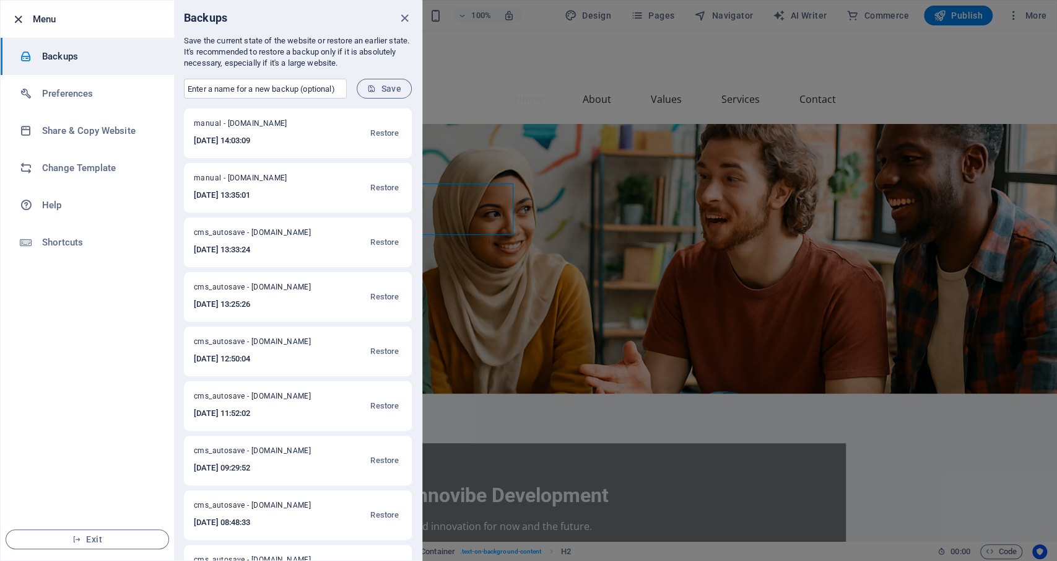
click at [15, 17] on icon "button" at bounding box center [18, 19] width 14 height 14
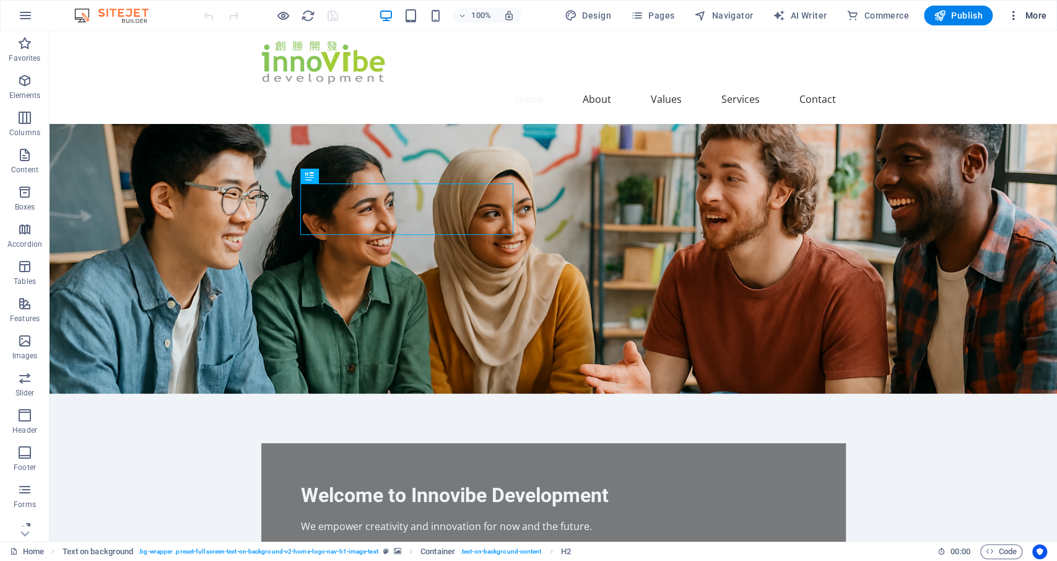
click at [1023, 17] on span "More" at bounding box center [1027, 15] width 39 height 12
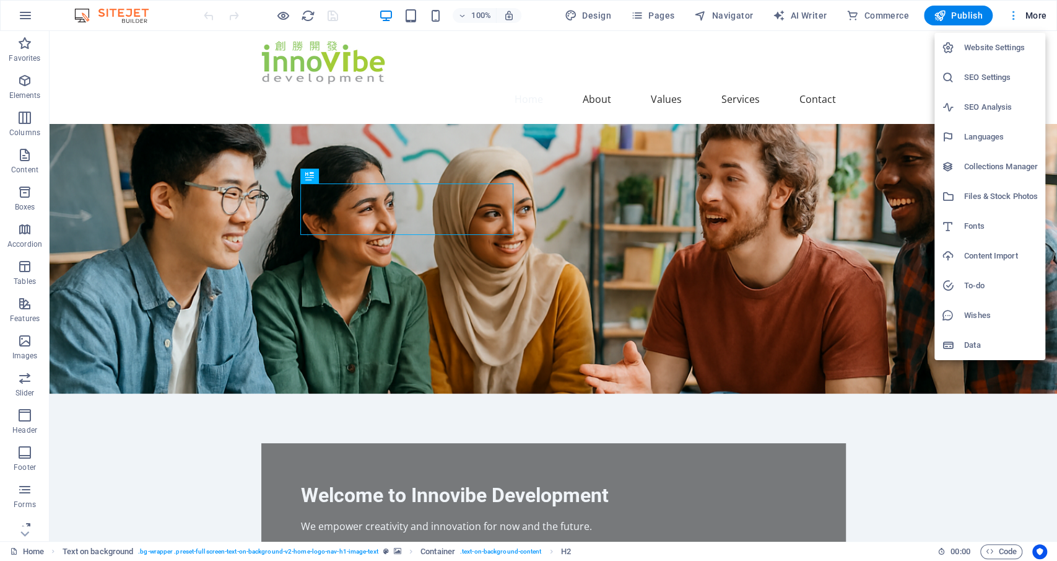
click at [1023, 17] on div at bounding box center [528, 280] width 1057 height 561
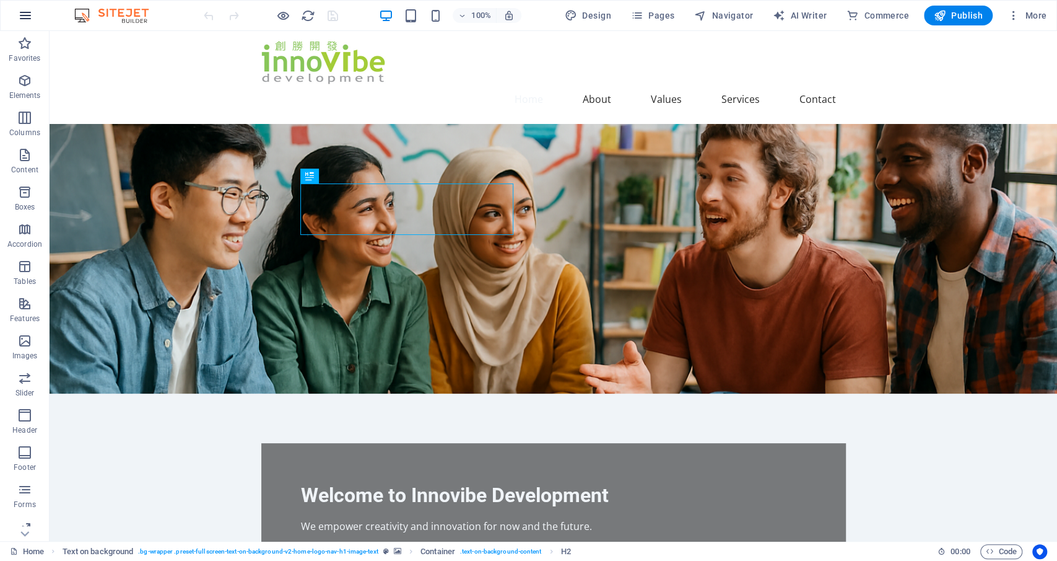
click at [22, 13] on icon "button" at bounding box center [25, 15] width 15 height 15
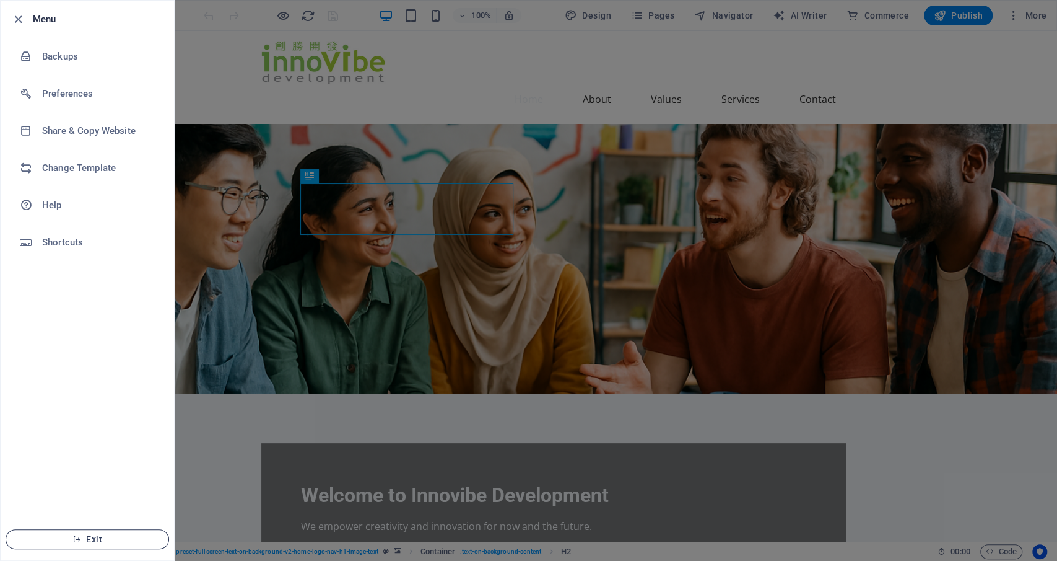
click at [90, 540] on span "Exit" at bounding box center [87, 539] width 142 height 10
